Goal: Register for event/course

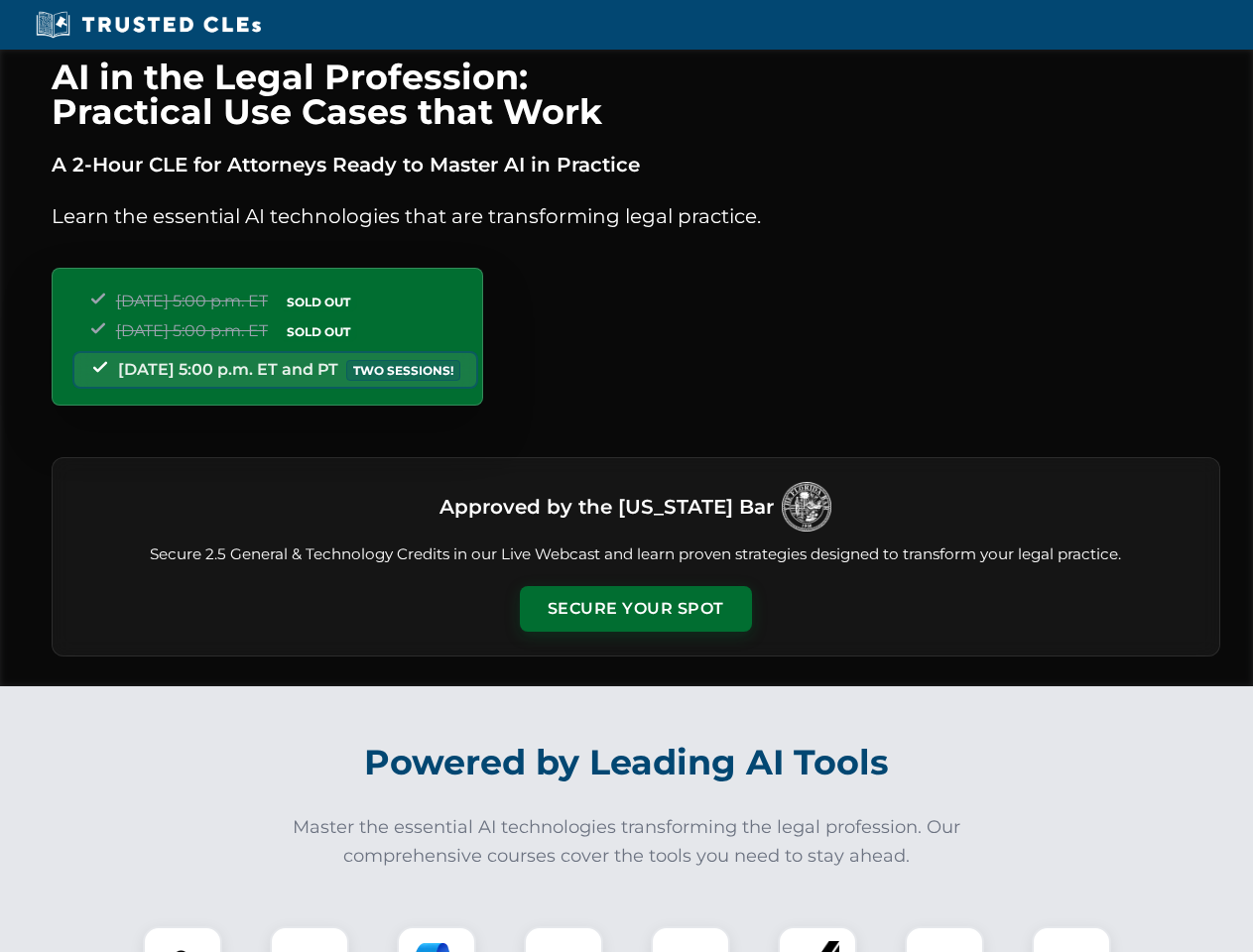
click at [635, 609] on button "Secure Your Spot" at bounding box center [636, 609] width 233 height 46
click at [183, 940] on img at bounding box center [183, 967] width 58 height 58
